Goal: Task Accomplishment & Management: Complete application form

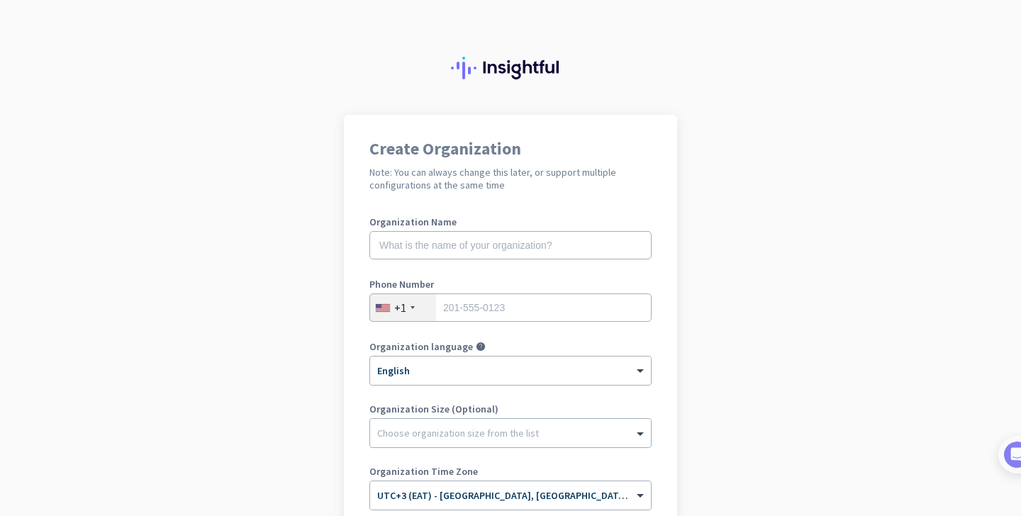
click at [713, 77] on div at bounding box center [510, 57] width 1021 height 115
click at [829, 298] on app-onboarding-organization "Create Organization Note: You can always change this later, or support multiple…" at bounding box center [510, 401] width 1021 height 572
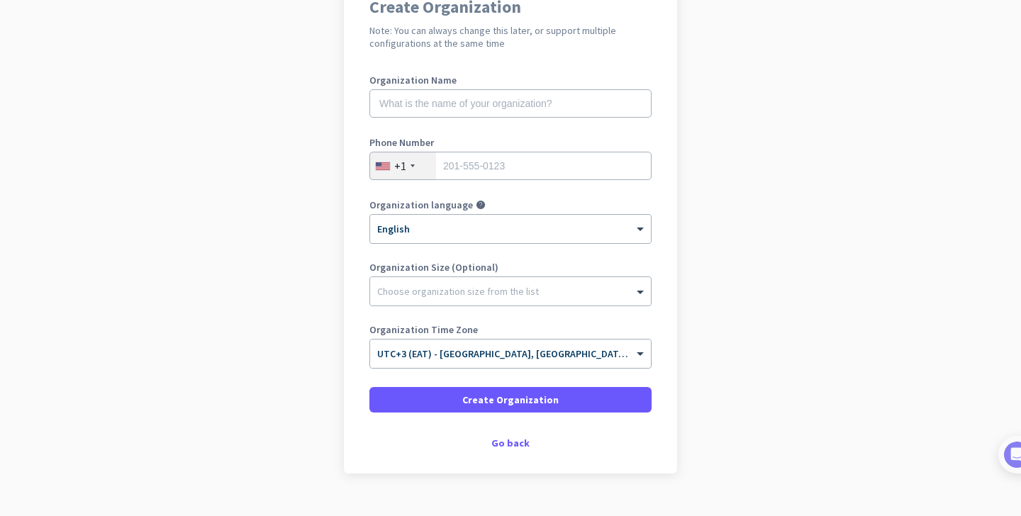
scroll to position [170, 0]
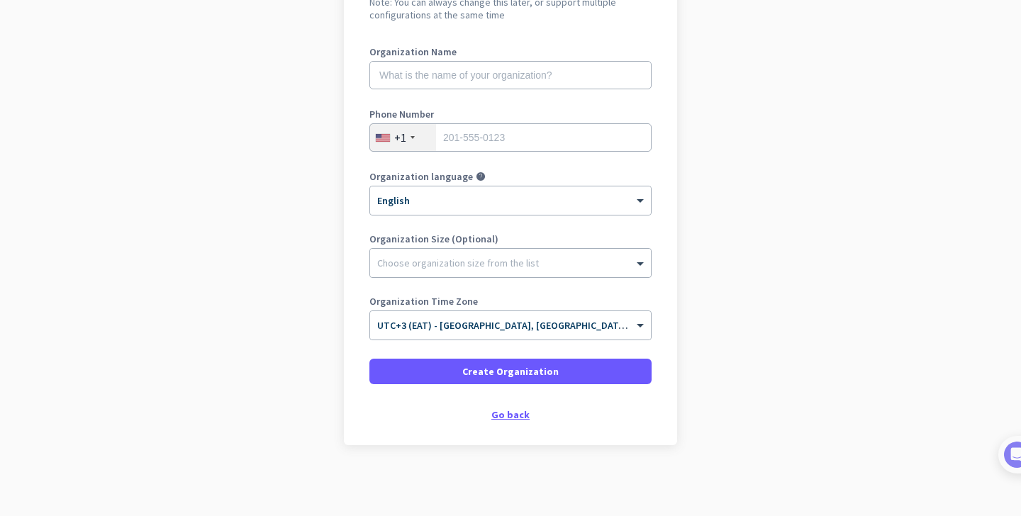
click at [511, 417] on div "Go back" at bounding box center [511, 415] width 282 height 10
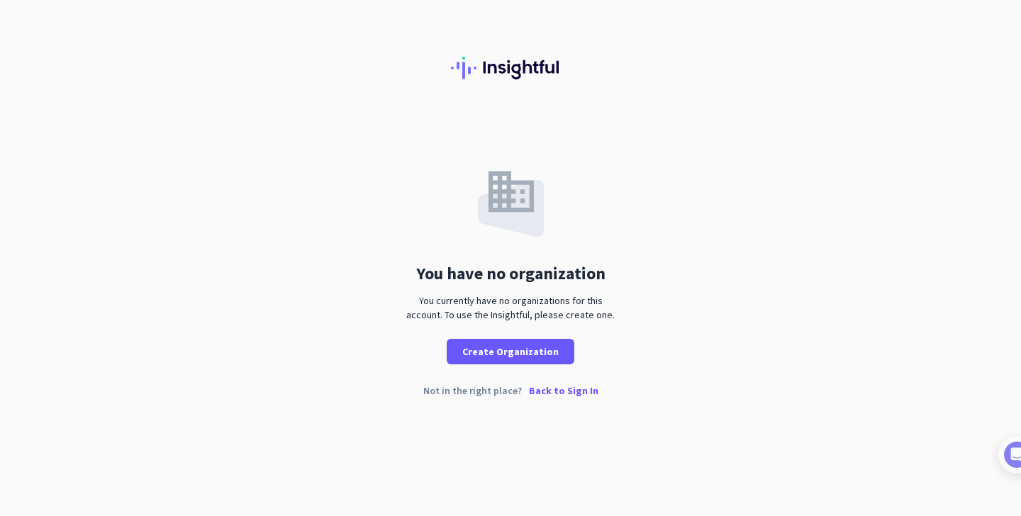
click at [558, 391] on p "Back to Sign In" at bounding box center [564, 391] width 70 height 10
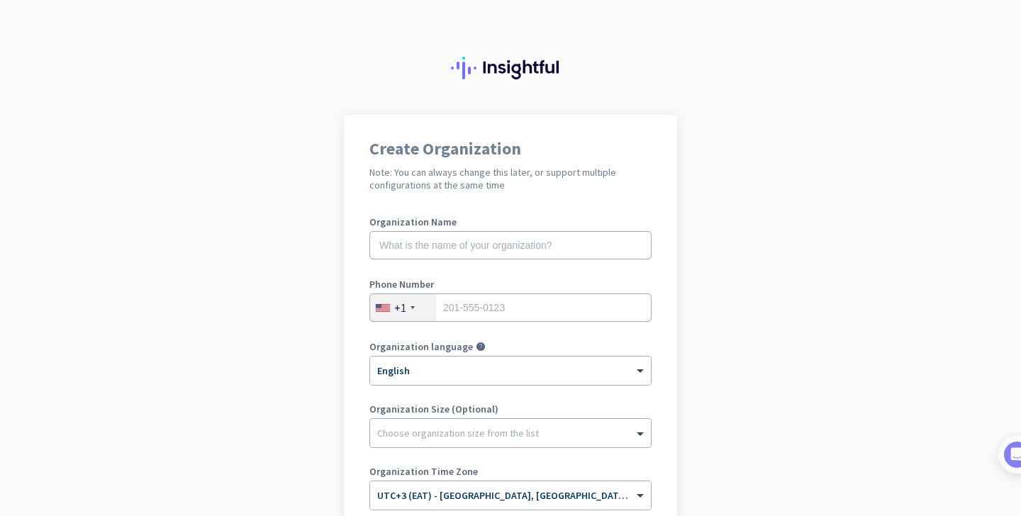
click at [704, 380] on app-onboarding-organization "Create Organization Note: You can always change this later, or support multiple…" at bounding box center [510, 401] width 1021 height 572
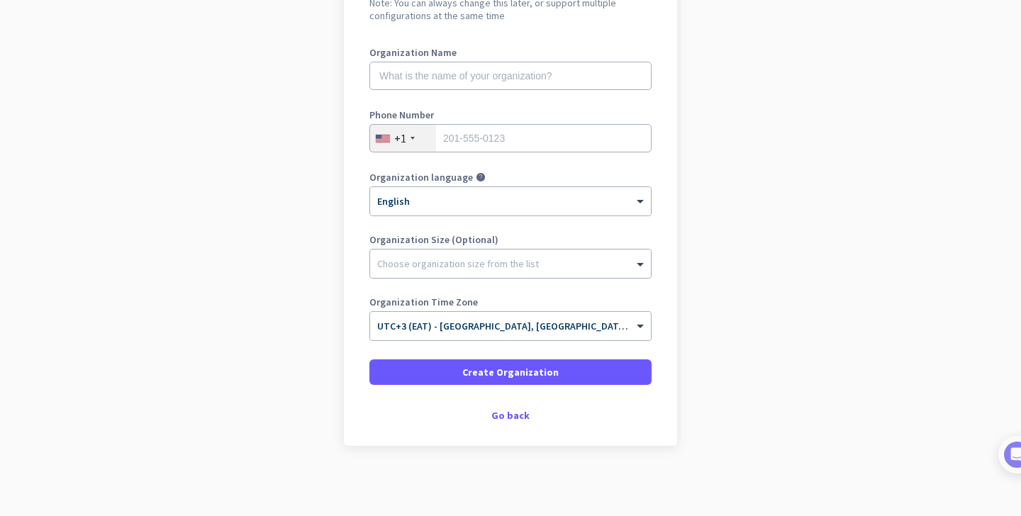
scroll to position [170, 0]
click at [511, 412] on div "Go back" at bounding box center [511, 415] width 282 height 10
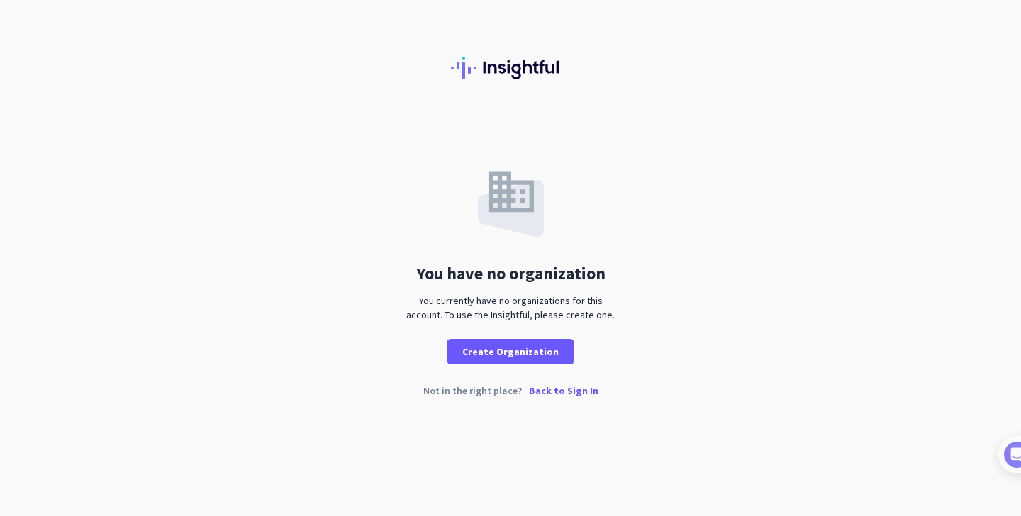
click at [555, 392] on p "Back to Sign In" at bounding box center [564, 391] width 70 height 10
